Goal: Find specific page/section: Find specific page/section

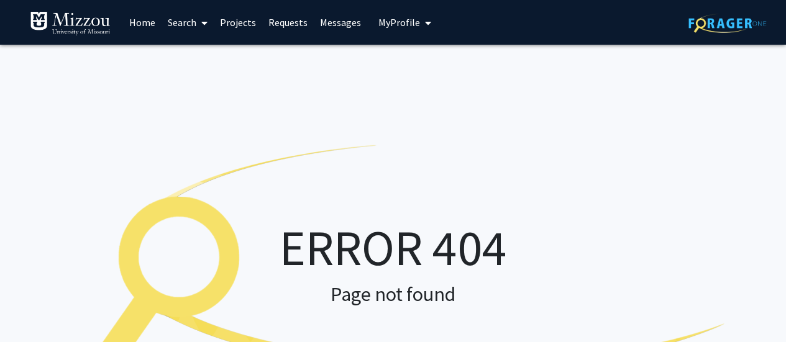
click at [150, 24] on link "Home" at bounding box center [142, 22] width 39 height 43
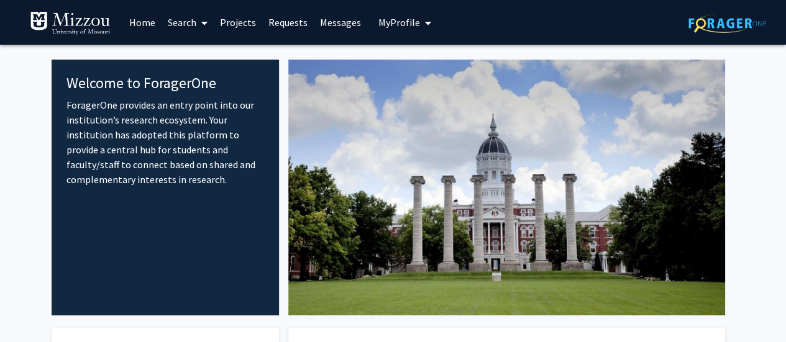
click at [404, 21] on span "My Profile" at bounding box center [399, 22] width 42 height 12
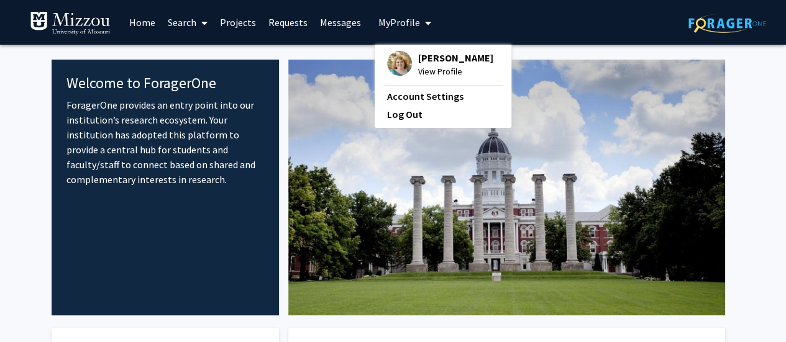
click at [442, 65] on span "View Profile" at bounding box center [455, 72] width 75 height 14
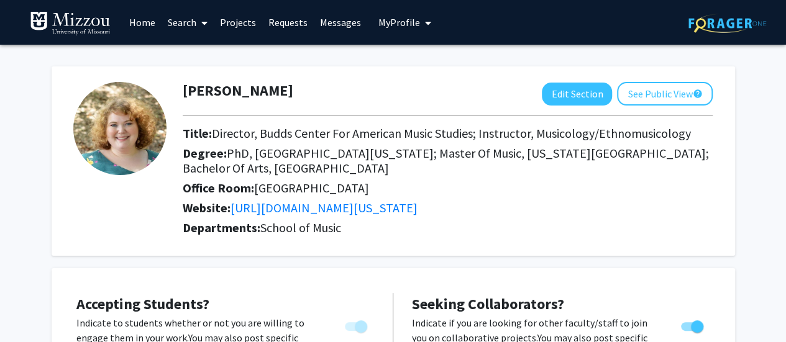
click at [229, 18] on link "Projects" at bounding box center [238, 22] width 48 height 43
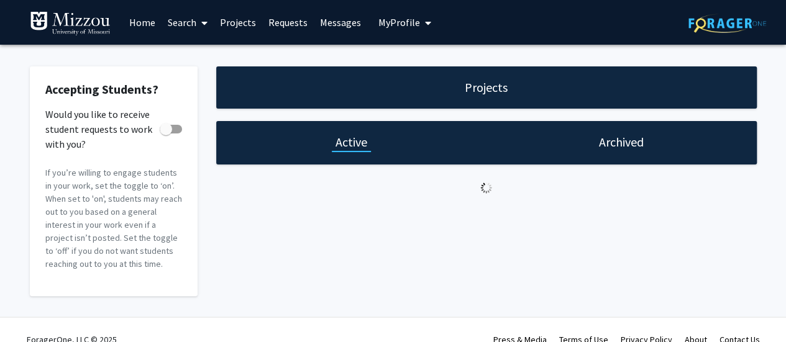
checkbox input "true"
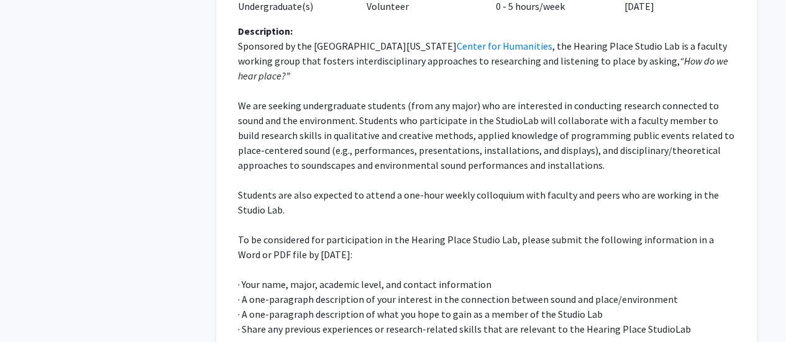
scroll to position [388, 0]
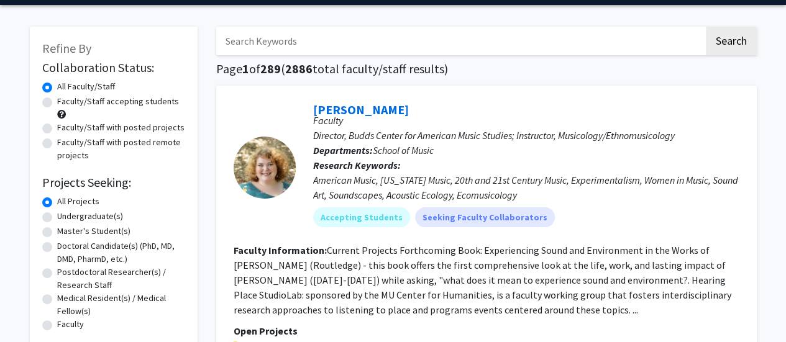
scroll to position [42, 0]
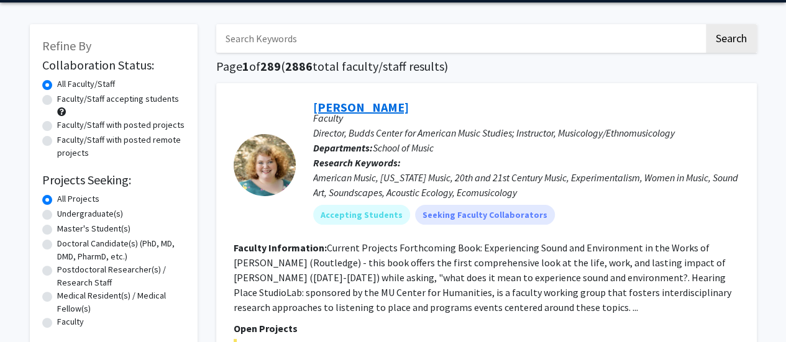
click at [370, 106] on link "[PERSON_NAME]" at bounding box center [361, 107] width 96 height 16
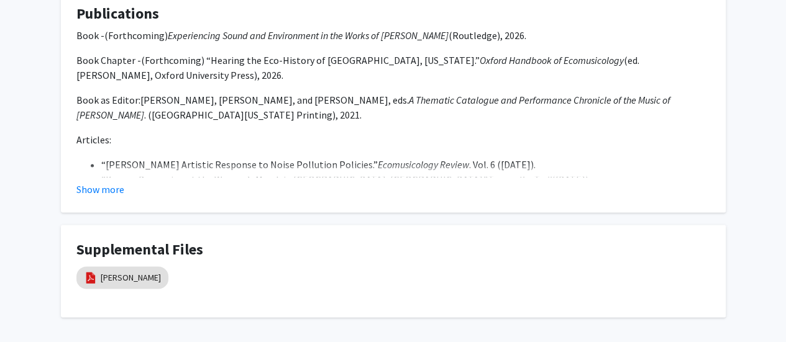
scroll to position [966, 0]
click at [87, 183] on button "Show more" at bounding box center [100, 190] width 48 height 15
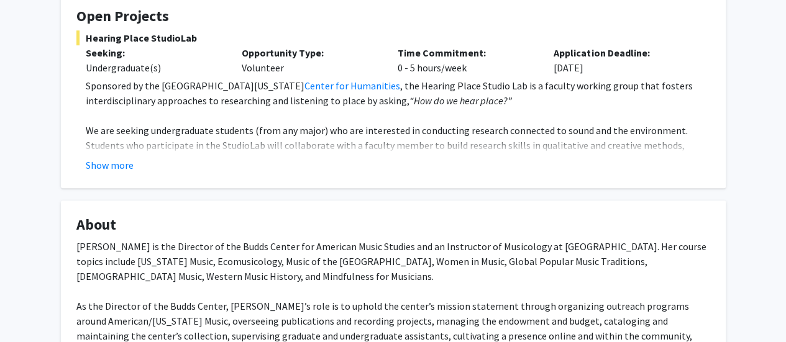
scroll to position [249, 0]
click at [112, 157] on button "Show more" at bounding box center [110, 164] width 48 height 15
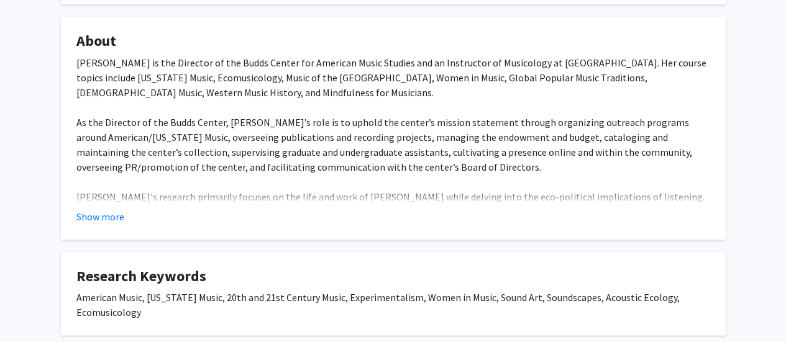
scroll to position [591, 0]
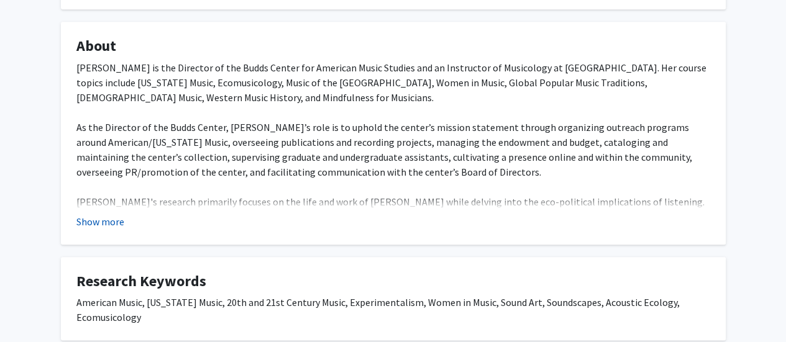
click at [98, 214] on button "Show more" at bounding box center [100, 221] width 48 height 15
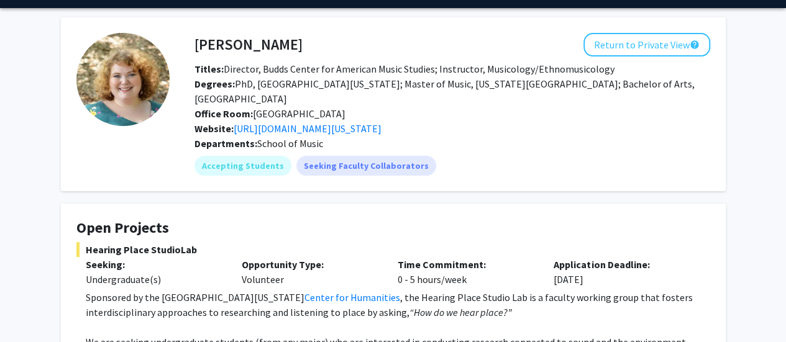
scroll to position [0, 0]
